Goal: Information Seeking & Learning: Find specific fact

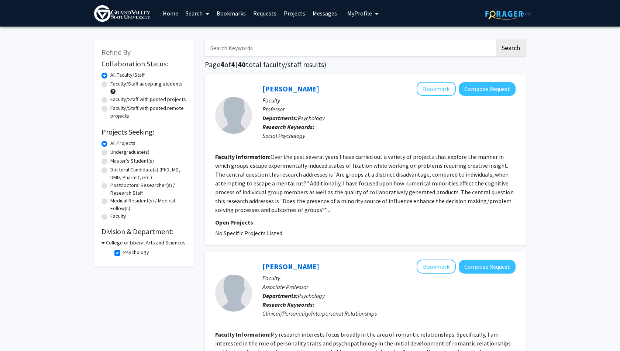
click at [200, 14] on link "Search" at bounding box center [197, 13] width 31 height 26
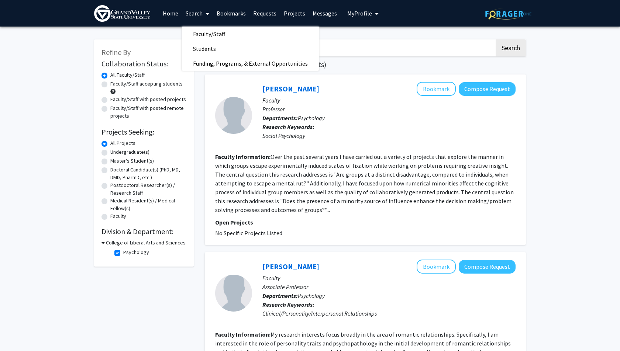
click at [228, 20] on button "My Profile" at bounding box center [363, 13] width 36 height 27
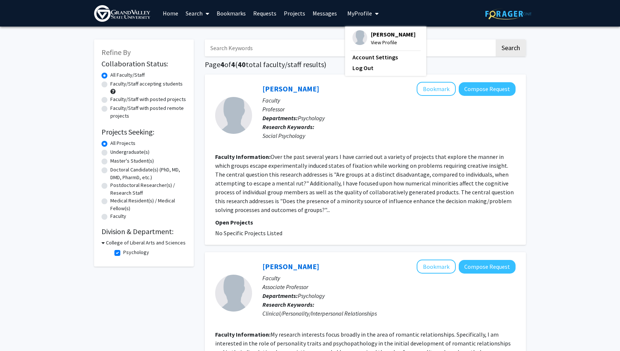
click at [228, 37] on span "[PERSON_NAME]" at bounding box center [393, 34] width 45 height 8
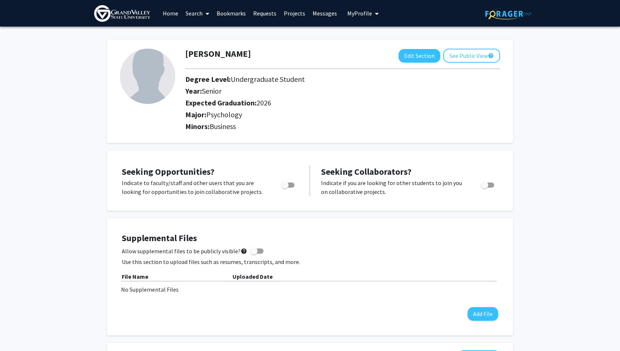
click at [172, 14] on link "Home" at bounding box center [170, 13] width 23 height 26
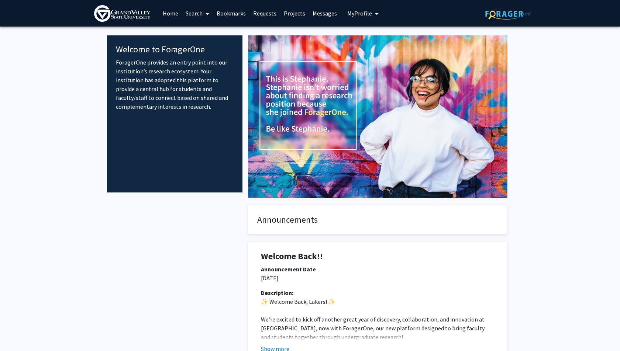
click at [201, 18] on link "Search" at bounding box center [197, 13] width 31 height 26
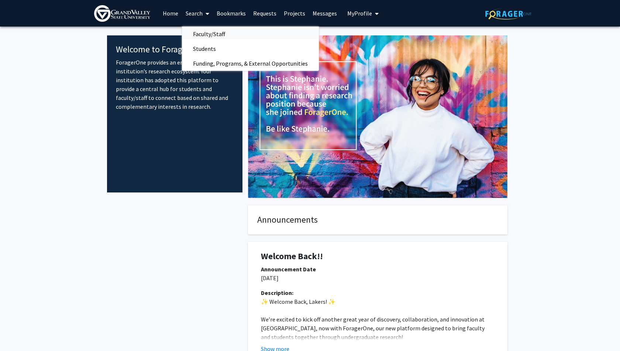
click at [210, 36] on span "Faculty/Staff" at bounding box center [209, 34] width 54 height 15
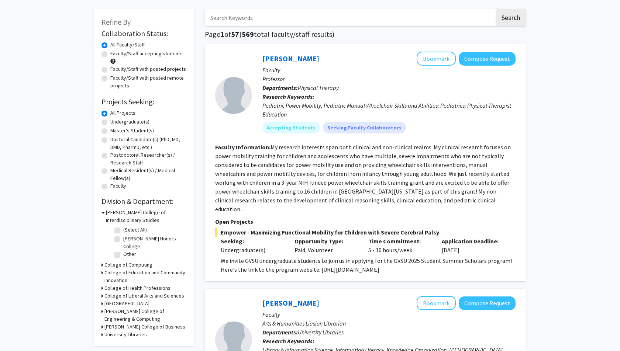
scroll to position [39, 0]
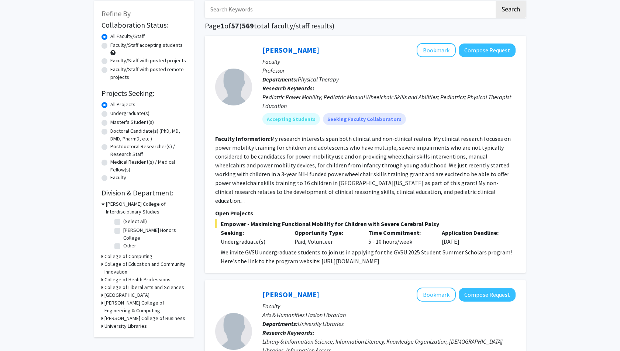
click at [228, 5] on input "Search Keywords" at bounding box center [350, 9] width 290 height 17
type input "[PERSON_NAME]"
click at [228, 1] on button "Search" at bounding box center [510, 9] width 30 height 17
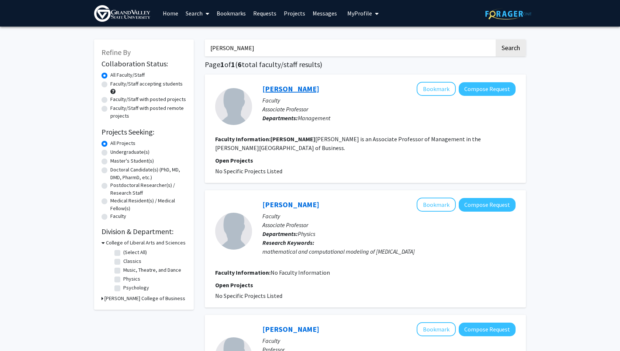
click at [228, 90] on link "[PERSON_NAME]" at bounding box center [290, 88] width 57 height 9
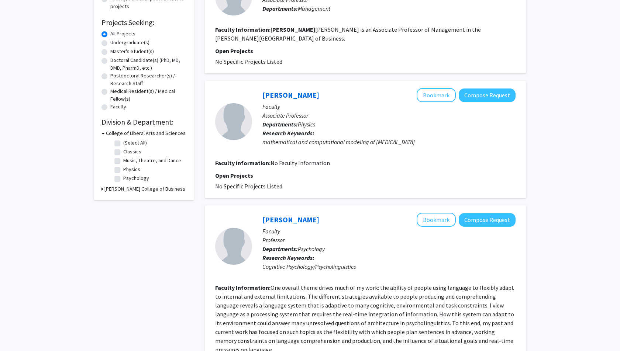
scroll to position [198, 0]
